Goal: Task Accomplishment & Management: Use online tool/utility

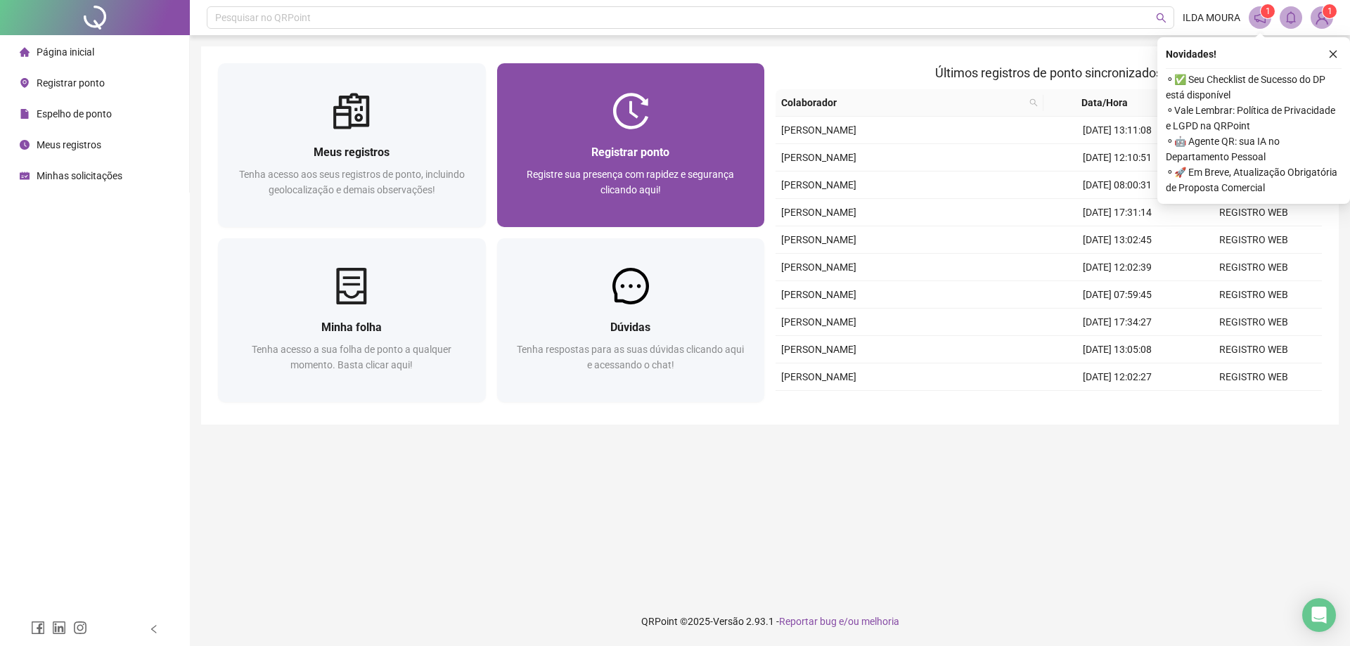
click at [638, 114] on img at bounding box center [630, 111] width 37 height 37
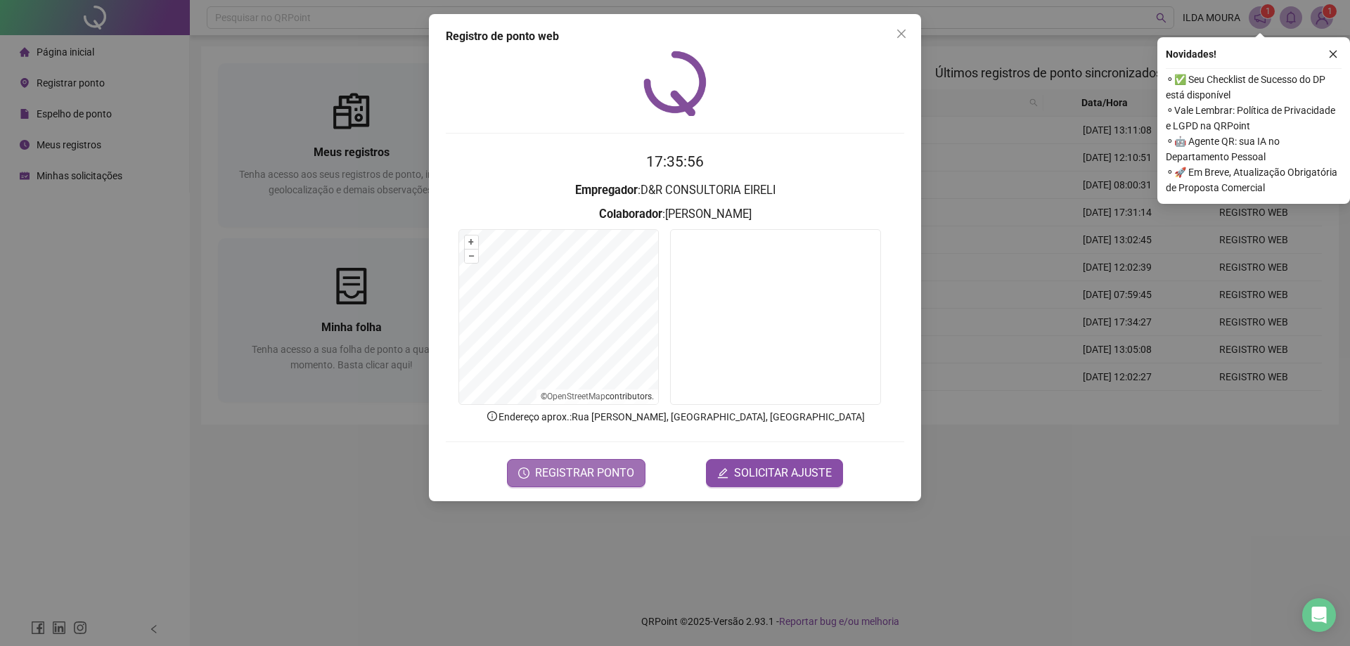
click at [603, 476] on span "REGISTRAR PONTO" at bounding box center [584, 473] width 99 height 17
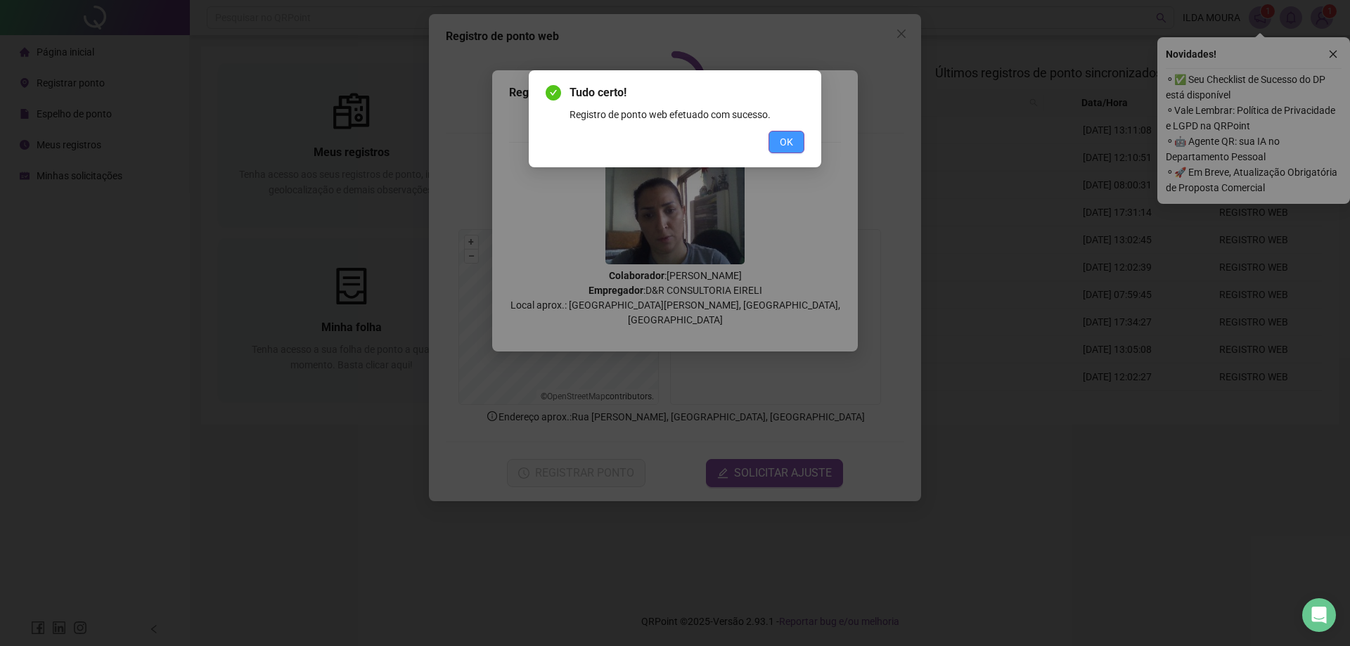
click at [796, 148] on button "OK" at bounding box center [786, 142] width 36 height 22
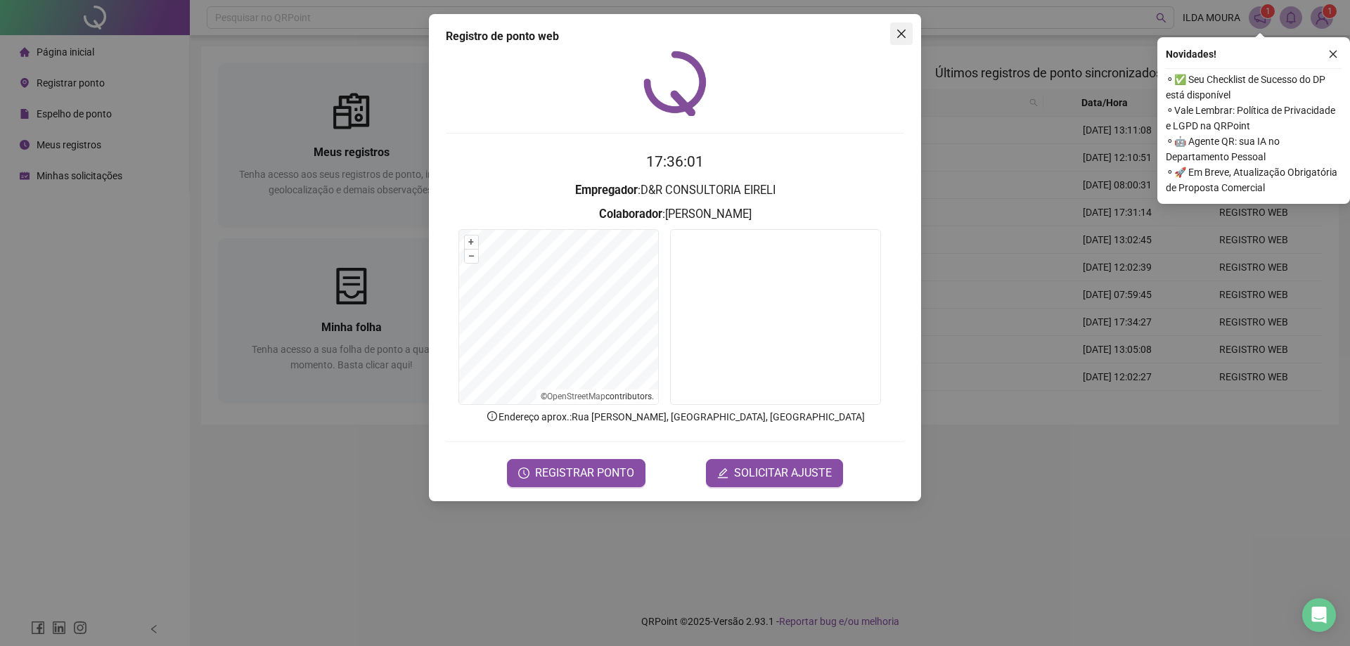
click at [898, 37] on icon "close" at bounding box center [901, 34] width 8 height 8
